Goal: Transaction & Acquisition: Subscribe to service/newsletter

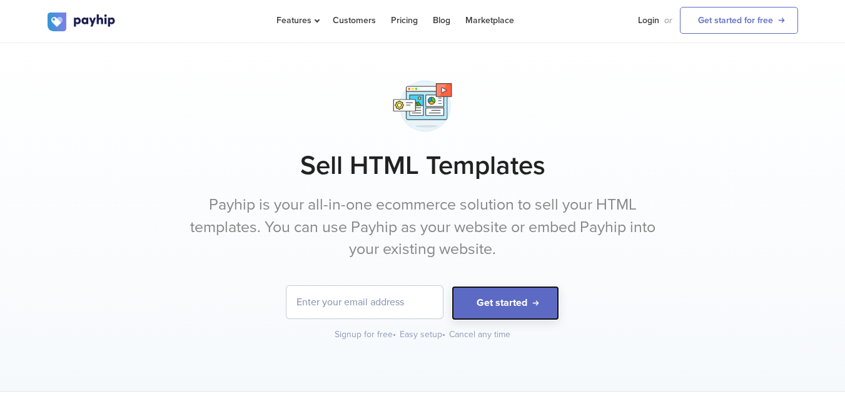
click at [535, 302] on button "Get started" at bounding box center [506, 303] width 108 height 34
click at [303, 289] on input "email" at bounding box center [365, 302] width 156 height 33
click at [303, 301] on input "email" at bounding box center [365, 302] width 156 height 33
type input "rizwanhussain [EMAIL_ADDRESS][DOMAIN_NAME]"
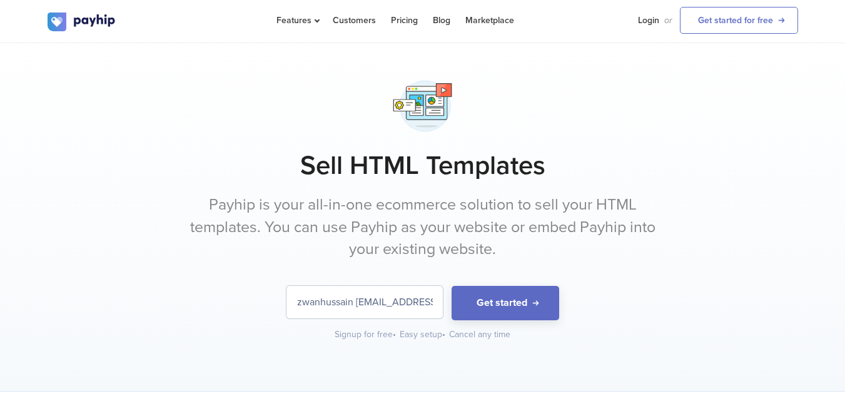
click at [432, 306] on input "rizwanhussain [EMAIL_ADDRESS][DOMAIN_NAME]" at bounding box center [365, 302] width 156 height 33
drag, startPoint x: 432, startPoint y: 306, endPoint x: 283, endPoint y: 302, distance: 149.0
click at [284, 307] on form "rizwanhussain [EMAIL_ADDRESS][DOMAIN_NAME] Get started" at bounding box center [423, 303] width 751 height 34
paste input "rizwanhussain [EMAIL_ADDRESS][DOMAIN_NAME]"
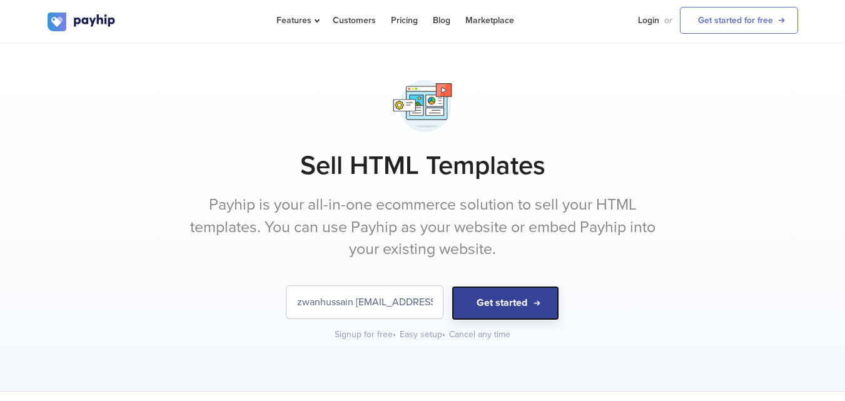
click at [542, 300] on button "Get started" at bounding box center [506, 303] width 108 height 34
click at [352, 307] on input "rizwanhussain [EMAIL_ADDRESS][DOMAIN_NAME]" at bounding box center [365, 302] width 156 height 33
click at [356, 305] on input "rizwanhussain [EMAIL_ADDRESS][DOMAIN_NAME]" at bounding box center [365, 302] width 156 height 33
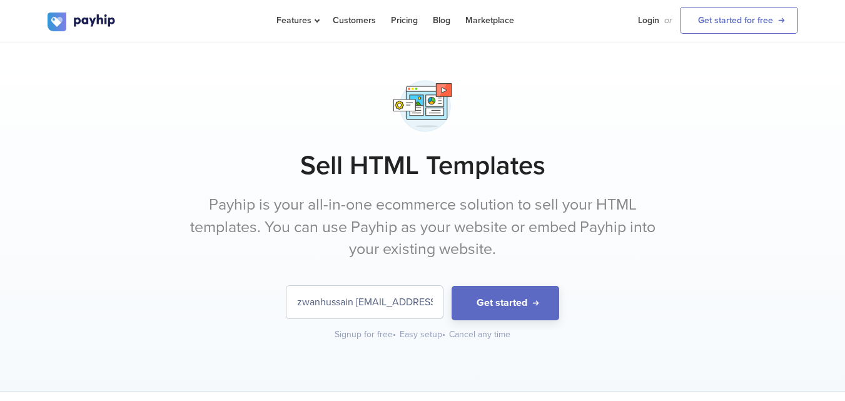
click at [360, 300] on input "rizwanhussain [EMAIL_ADDRESS][DOMAIN_NAME]" at bounding box center [365, 302] width 156 height 33
click at [357, 300] on input "rizwanhussain [EMAIL_ADDRESS][DOMAIN_NAME]" at bounding box center [365, 302] width 156 height 33
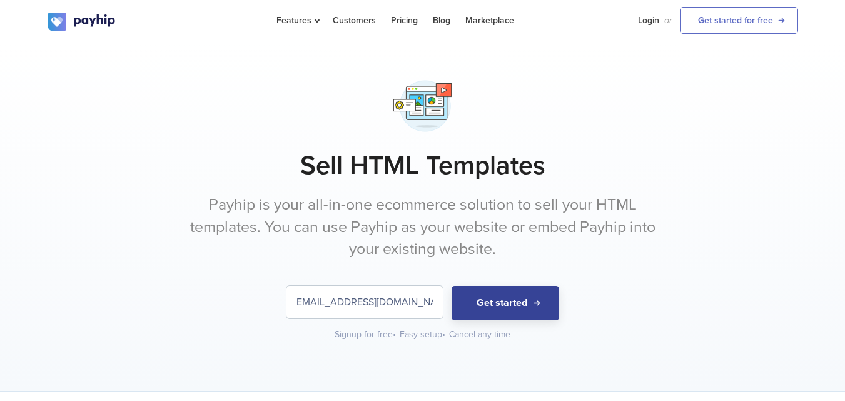
type input "[EMAIL_ADDRESS][DOMAIN_NAME]"
click at [525, 292] on button "Get started" at bounding box center [506, 303] width 108 height 34
